Goal: Task Accomplishment & Management: Manage account settings

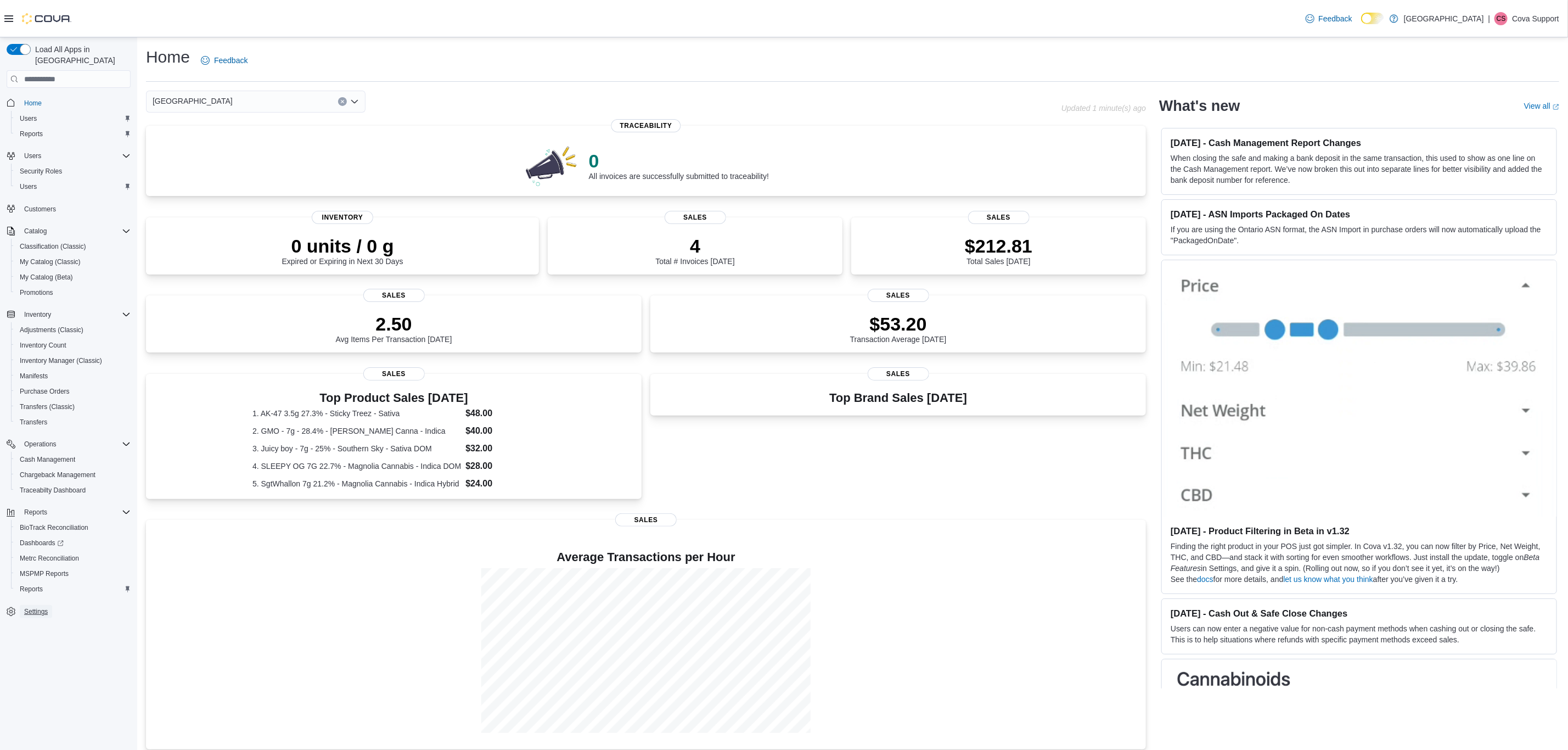
click at [36, 607] on span "Settings" at bounding box center [36, 611] width 23 height 9
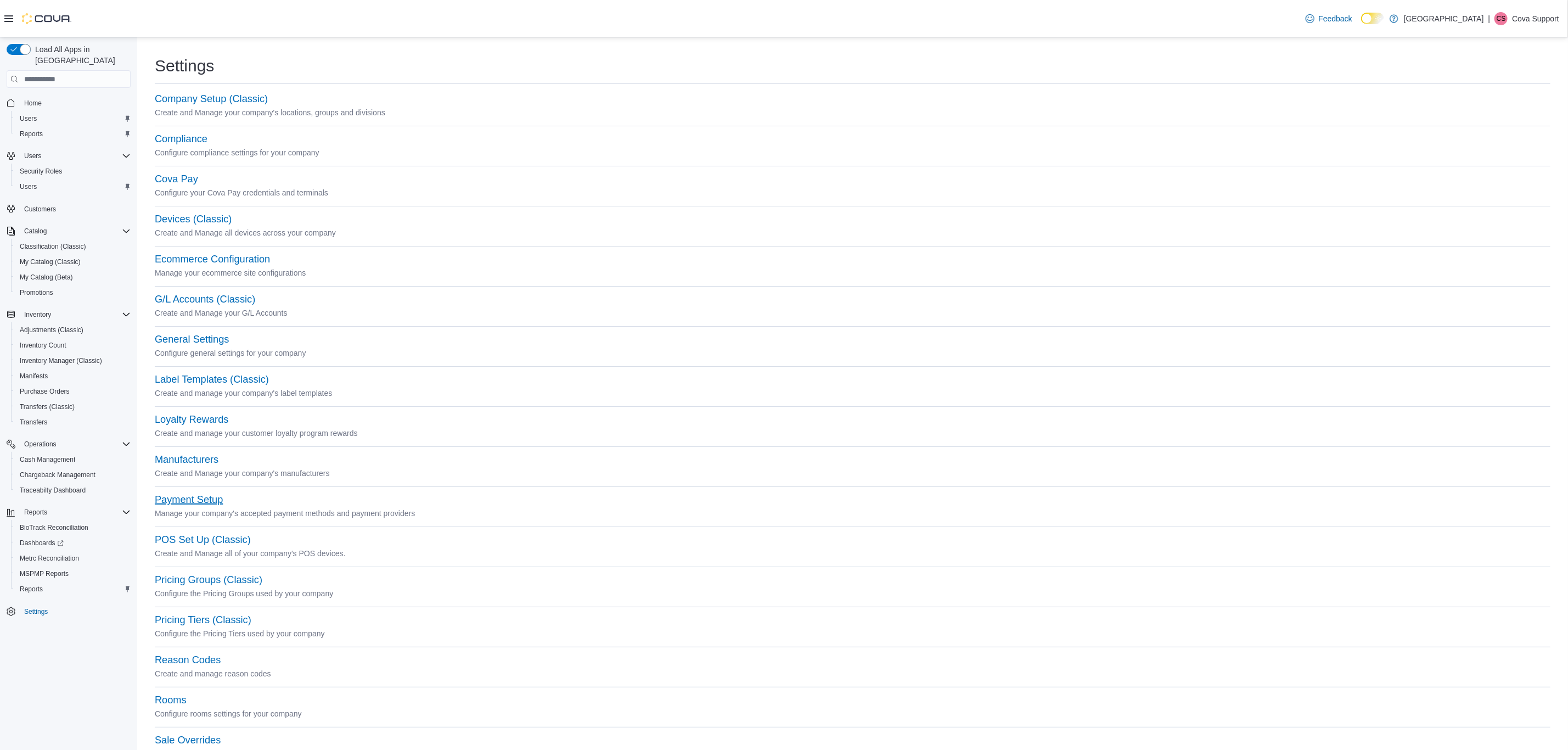
click at [195, 501] on button "Payment Setup" at bounding box center [188, 500] width 68 height 12
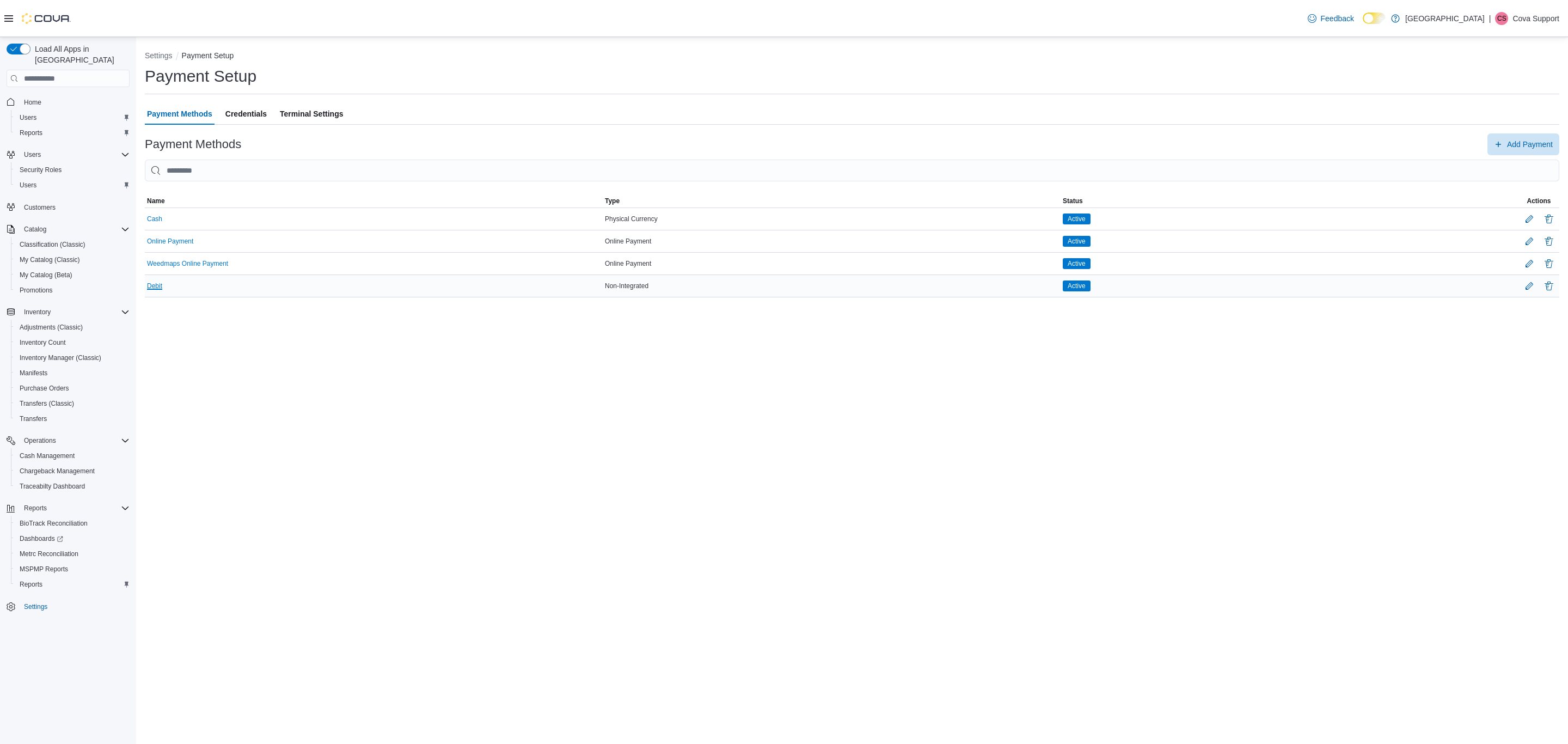
click at [152, 283] on button "Debit" at bounding box center [155, 286] width 15 height 8
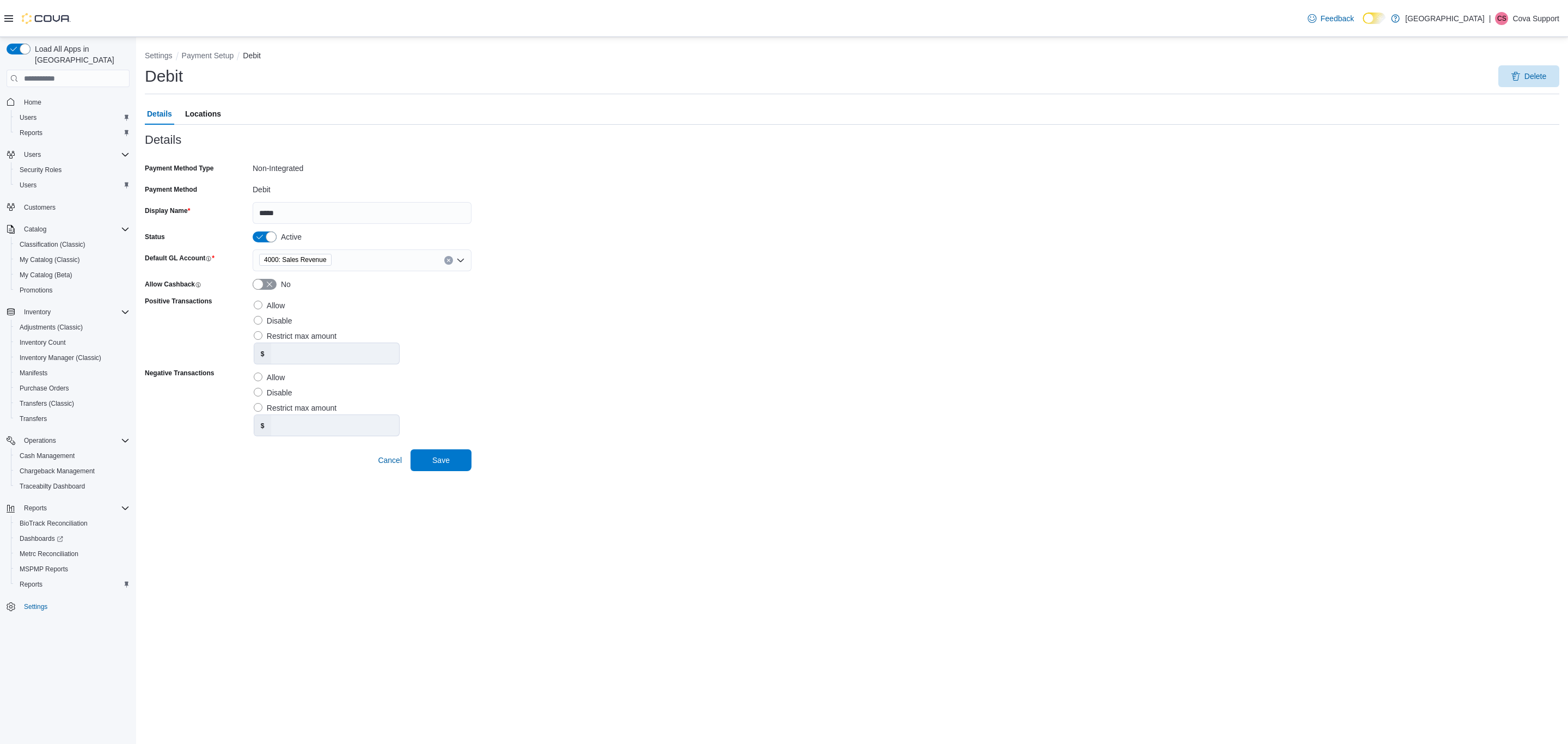
drag, startPoint x: 1552, startPoint y: 16, endPoint x: 1544, endPoint y: 29, distance: 15.3
click at [1552, 17] on p "Cova Support" at bounding box center [1536, 18] width 47 height 13
click at [1485, 111] on span "Sign Out" at bounding box center [1489, 112] width 29 height 11
